Goal: Information Seeking & Learning: Learn about a topic

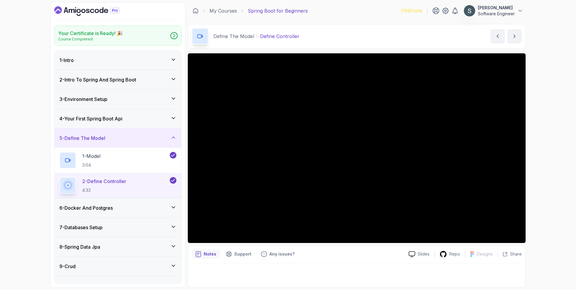
click at [112, 207] on h3 "6 - Docker And Postgres" at bounding box center [85, 208] width 53 height 7
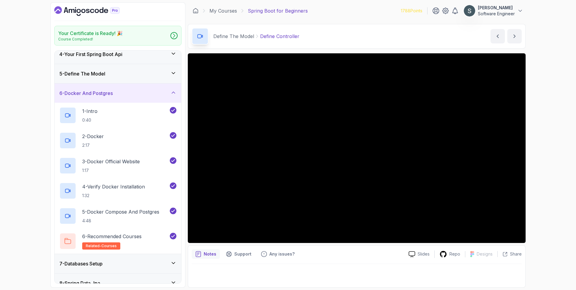
scroll to position [73, 0]
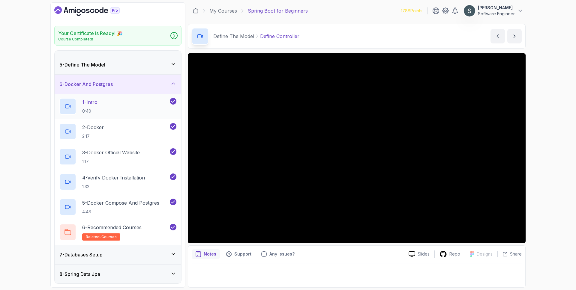
click at [135, 105] on div "1 - Intro 0:40" at bounding box center [113, 106] width 109 height 17
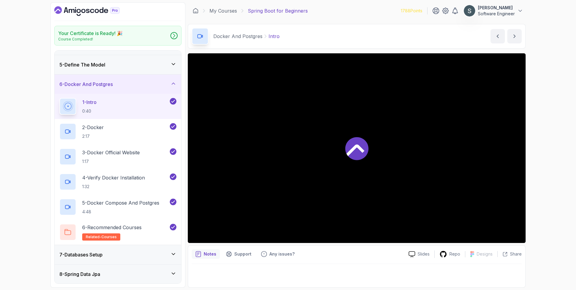
click at [134, 106] on div "1 - Intro 0:40" at bounding box center [113, 106] width 109 height 17
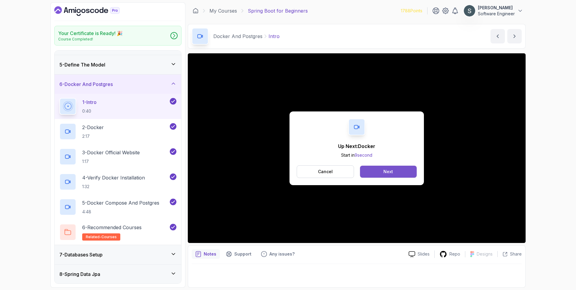
click at [371, 175] on button "Next" at bounding box center [388, 172] width 57 height 12
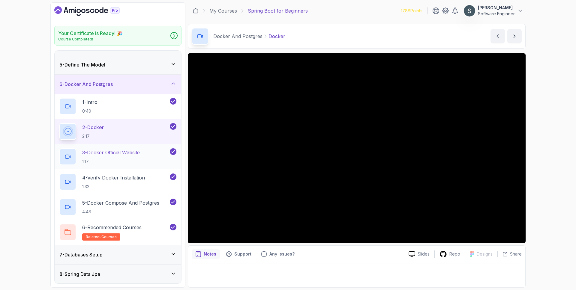
click at [146, 158] on div "3 - Docker Official Website 1:17" at bounding box center [113, 156] width 109 height 17
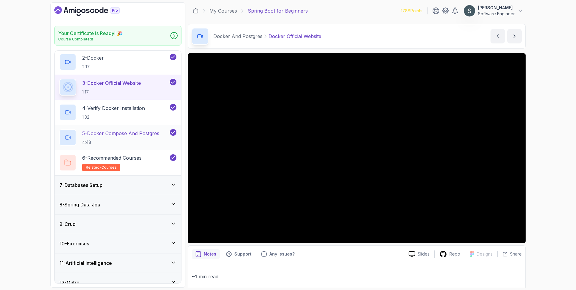
scroll to position [152, 0]
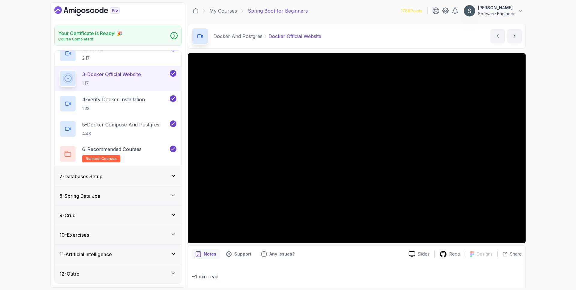
click at [104, 196] on div "8 - Spring Data Jpa" at bounding box center [117, 196] width 117 height 7
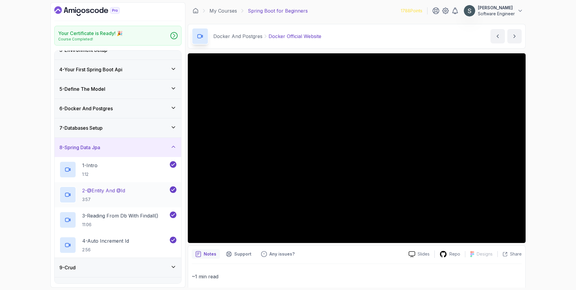
scroll to position [50, 0]
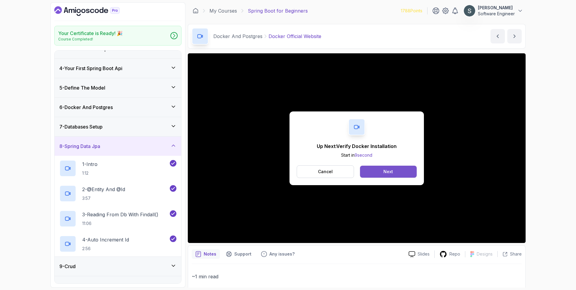
click at [388, 173] on div "Next" at bounding box center [388, 172] width 10 height 6
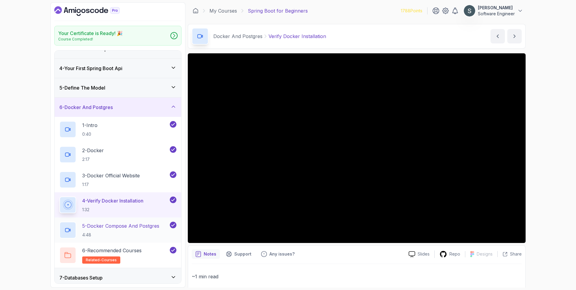
click at [119, 223] on p "5 - Docker Compose And Postgres" at bounding box center [120, 226] width 77 height 7
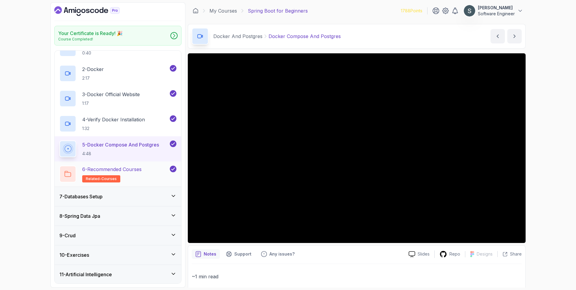
scroll to position [152, 0]
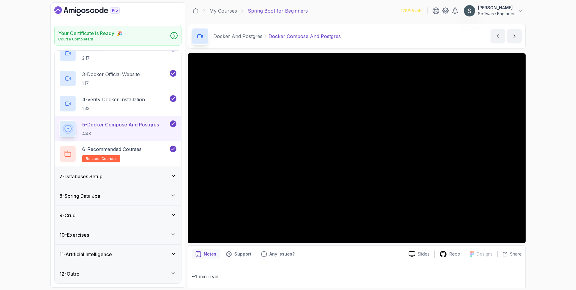
click at [110, 178] on div "7 - Databases Setup" at bounding box center [117, 176] width 117 height 7
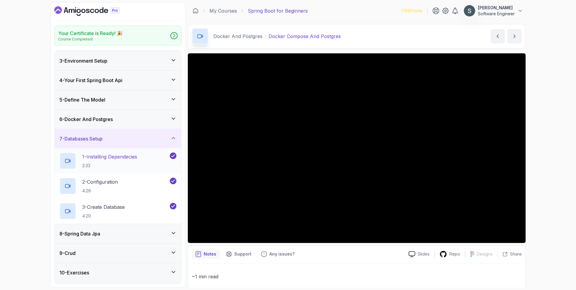
scroll to position [49, 0]
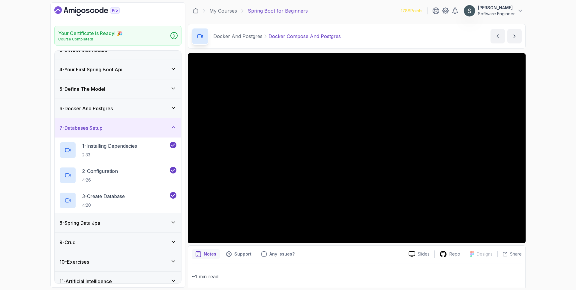
click at [97, 230] on div "8 - Spring Data Jpa" at bounding box center [118, 223] width 127 height 19
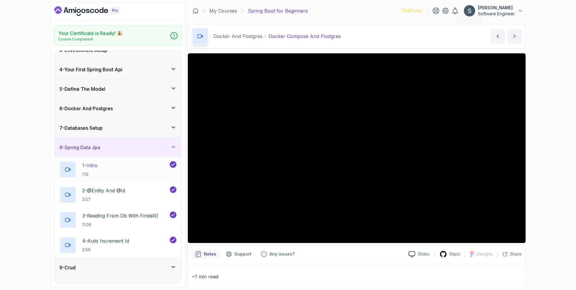
click at [127, 169] on div "1 - Intro 1:12" at bounding box center [113, 169] width 109 height 17
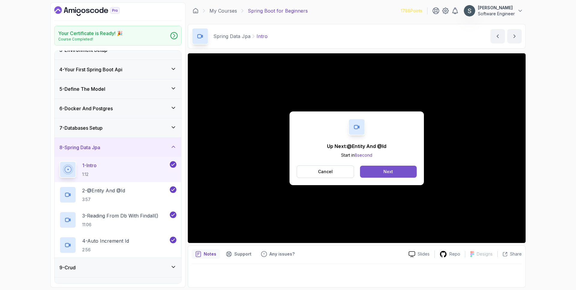
click at [405, 176] on button "Next" at bounding box center [388, 172] width 57 height 12
